Goal: Task Accomplishment & Management: Manage account settings

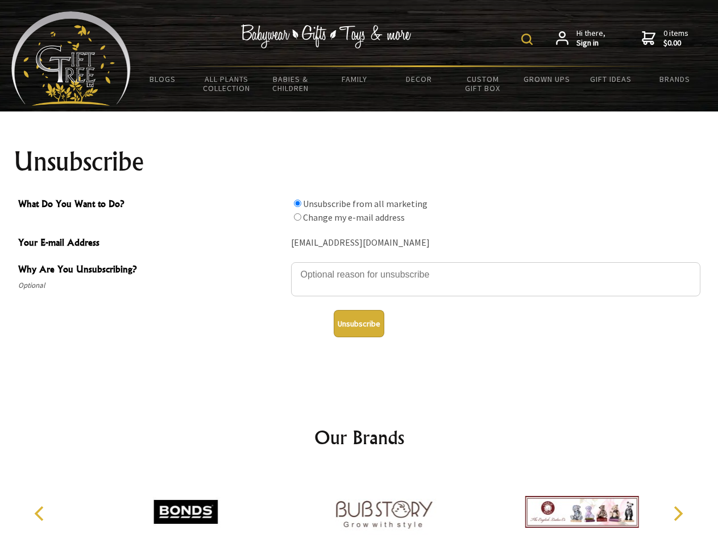
click at [529, 39] on img at bounding box center [526, 39] width 11 height 11
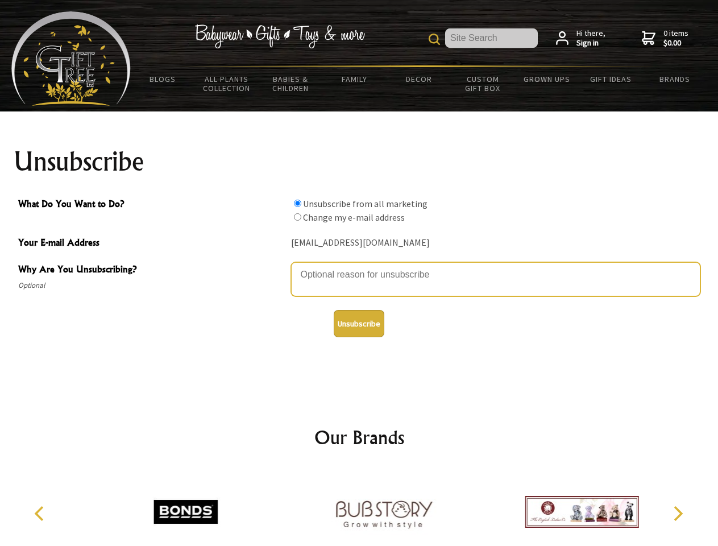
click at [359, 266] on textarea "Why Are You Unsubscribing?" at bounding box center [495, 279] width 409 height 34
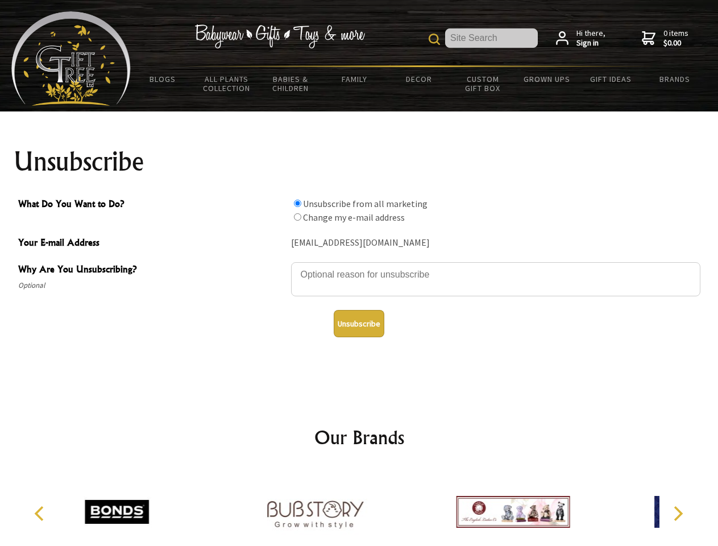
click at [297, 203] on input "What Do You Want to Do?" at bounding box center [297, 203] width 7 height 7
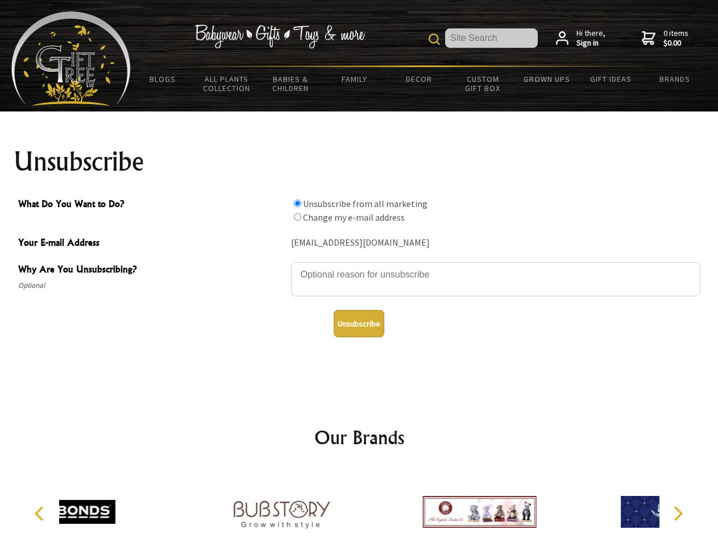
click at [297, 217] on input "What Do You Want to Do?" at bounding box center [297, 216] width 7 height 7
radio input "true"
click at [359, 323] on button "Unsubscribe" at bounding box center [359, 323] width 51 height 27
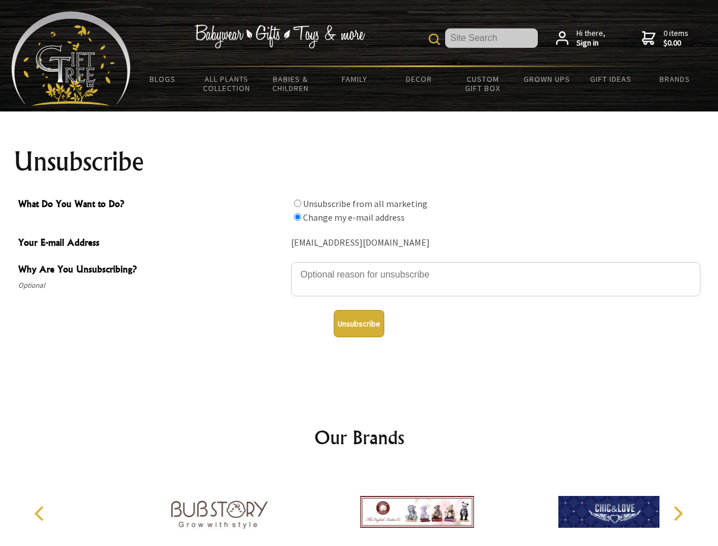
click at [359, 507] on div at bounding box center [417, 513] width 198 height 89
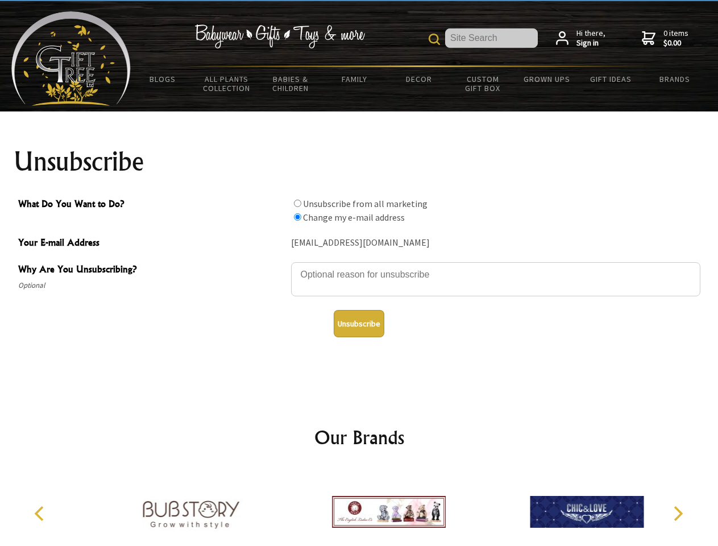
click at [41, 513] on icon "Previous" at bounding box center [40, 513] width 15 height 15
click at [678, 513] on icon "Next" at bounding box center [677, 513] width 15 height 15
